Goal: Information Seeking & Learning: Learn about a topic

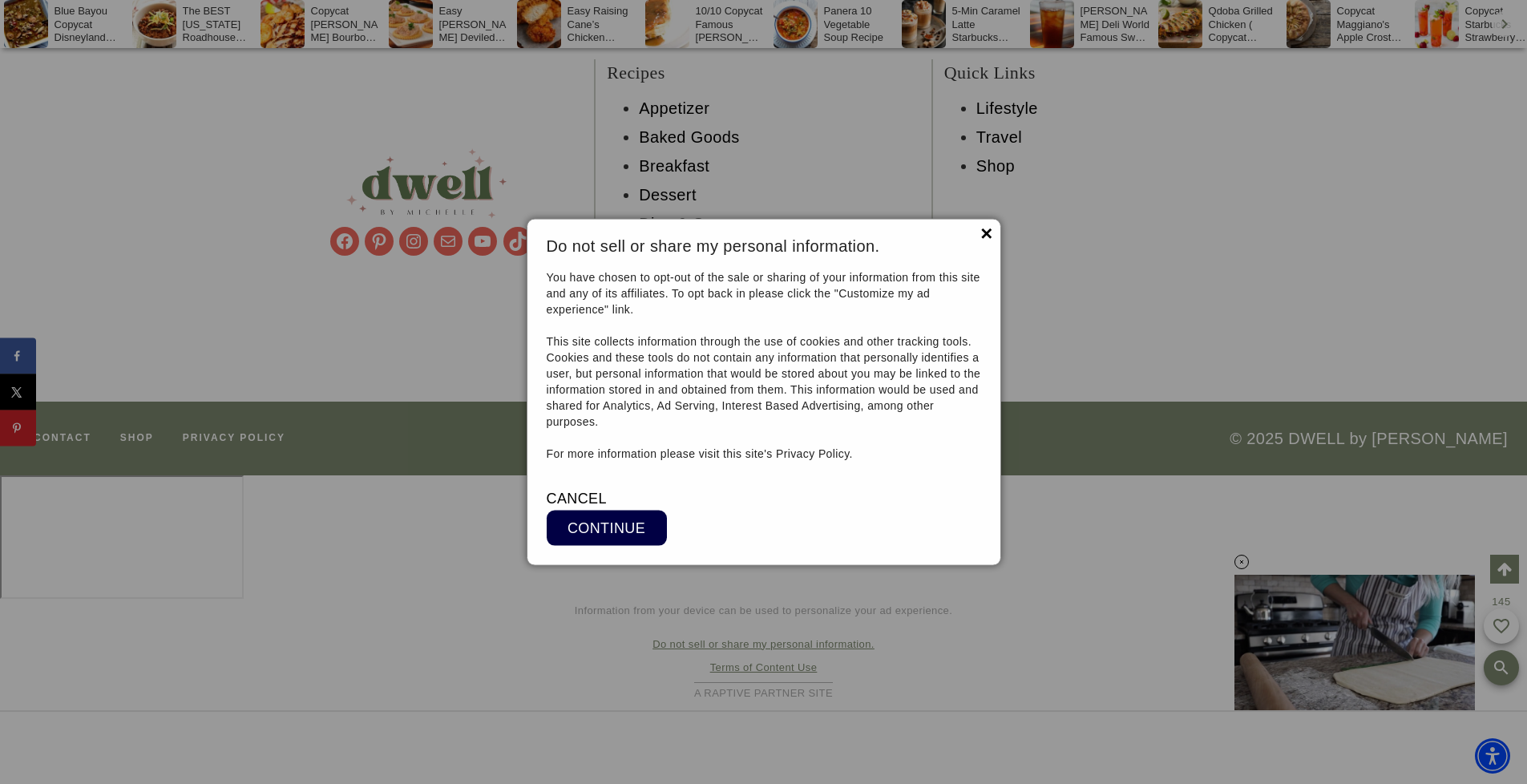
scroll to position [17388, 0]
